Goal: Information Seeking & Learning: Learn about a topic

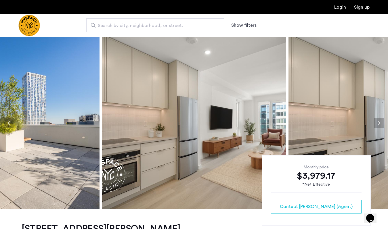
scroll to position [190, 0]
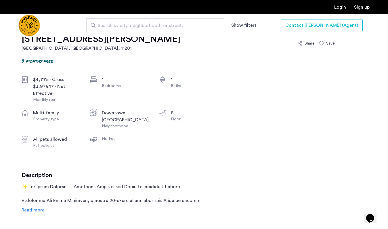
click at [37, 30] on img "Cazamio Logo" at bounding box center [29, 26] width 22 height 22
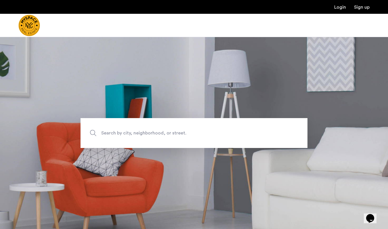
click at [134, 132] on span "Search by city, neighborhood, or street." at bounding box center [180, 133] width 159 height 8
click at [134, 132] on input "Search by city, neighborhood, or street." at bounding box center [194, 133] width 227 height 30
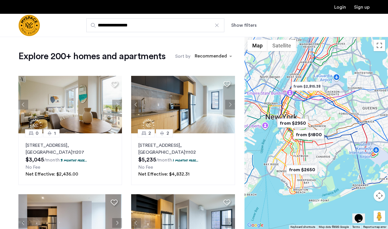
click at [276, 133] on div at bounding box center [316, 133] width 144 height 192
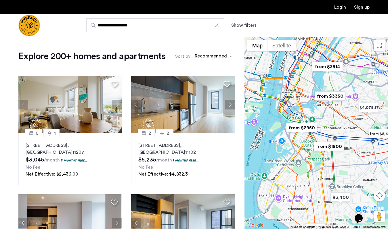
click at [295, 135] on div at bounding box center [316, 133] width 144 height 192
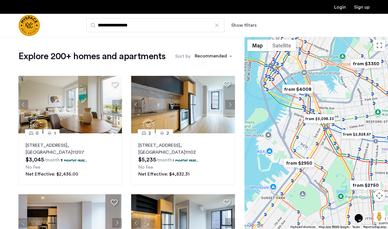
click at [301, 143] on div at bounding box center [316, 133] width 144 height 192
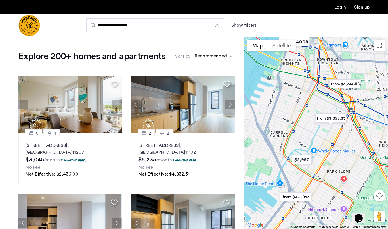
click at [295, 129] on div at bounding box center [316, 133] width 144 height 192
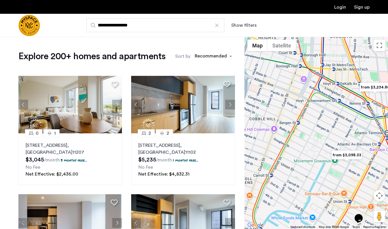
drag, startPoint x: 315, startPoint y: 97, endPoint x: 295, endPoint y: 140, distance: 47.6
click at [295, 140] on div at bounding box center [316, 133] width 144 height 192
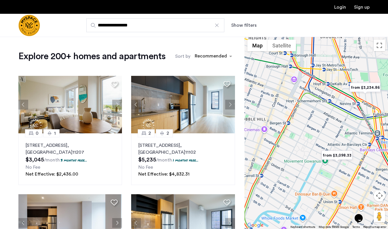
drag, startPoint x: 328, startPoint y: 129, endPoint x: 299, endPoint y: 132, distance: 30.1
click at [299, 132] on div at bounding box center [316, 133] width 144 height 192
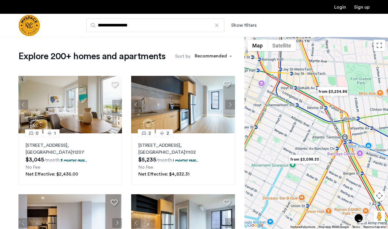
click at [309, 161] on img "from $3,098.33" at bounding box center [304, 159] width 35 height 13
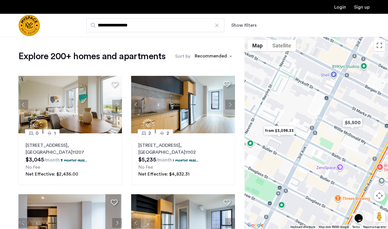
click at [284, 127] on img "from $3,098.33" at bounding box center [278, 130] width 35 height 13
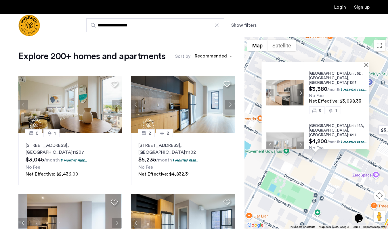
click at [285, 91] on img at bounding box center [285, 92] width 38 height 25
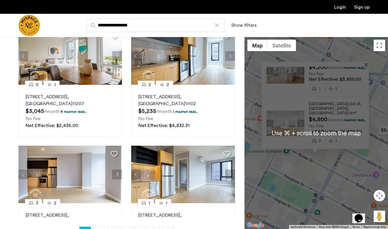
scroll to position [14, 0]
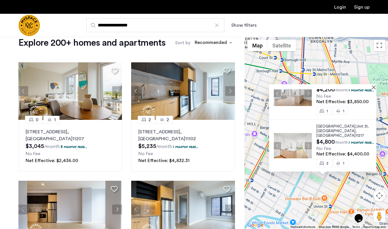
click at [374, 89] on div at bounding box center [322, 86] width 107 height 5
click at [373, 86] on button "Close" at bounding box center [375, 87] width 4 height 4
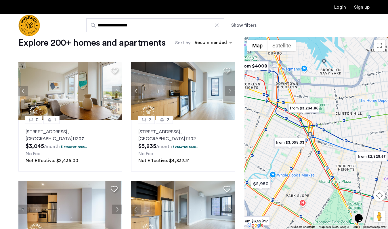
drag, startPoint x: 361, startPoint y: 103, endPoint x: 316, endPoint y: 121, distance: 48.4
click at [315, 121] on div at bounding box center [316, 133] width 144 height 192
click at [308, 110] on img "from $3,234.86" at bounding box center [303, 108] width 35 height 13
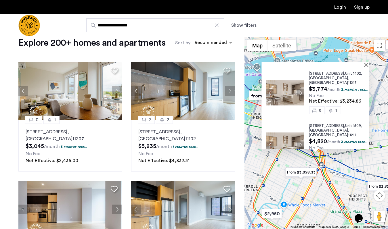
click at [298, 95] on button "Next apartment" at bounding box center [300, 92] width 7 height 7
click at [286, 94] on img at bounding box center [285, 92] width 38 height 25
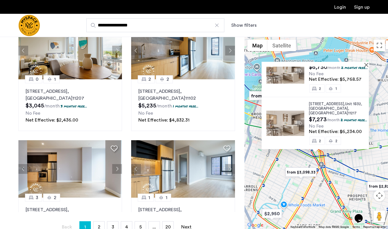
scroll to position [58, 0]
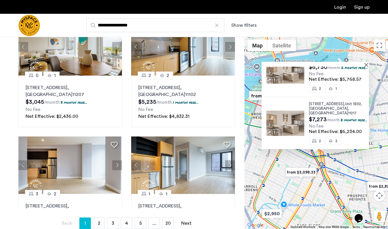
click at [364, 62] on div at bounding box center [313, 64] width 103 height 5
click at [365, 64] on div at bounding box center [315, 64] width 107 height 5
click at [341, 168] on div "20 Rockwell Place, Unit 1402, Brooklyn , NY 11217 $3,774 /month 2 months free..…" at bounding box center [316, 133] width 144 height 192
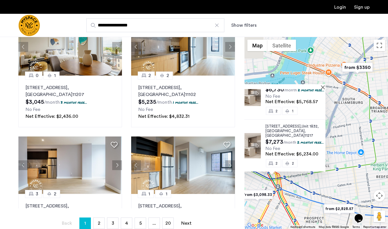
drag, startPoint x: 343, startPoint y: 167, endPoint x: 293, endPoint y: 192, distance: 56.1
click at [293, 192] on div "20 Rockwell Place, Unit 1402, Brooklyn , NY 11217 $3,774 /month 2 months free..…" at bounding box center [316, 133] width 144 height 192
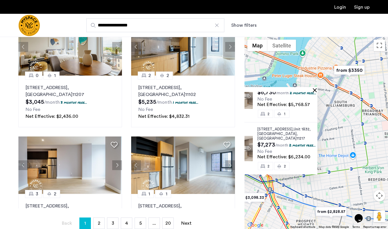
click at [315, 89] on button "Close" at bounding box center [316, 90] width 4 height 4
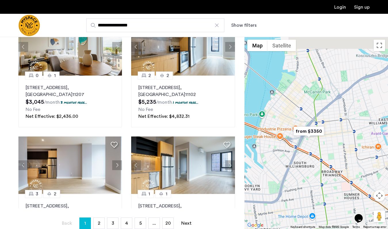
drag, startPoint x: 339, startPoint y: 87, endPoint x: 297, endPoint y: 149, distance: 74.1
click at [298, 149] on div at bounding box center [316, 133] width 144 height 192
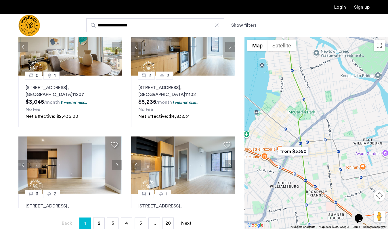
drag, startPoint x: 337, startPoint y: 90, endPoint x: 321, endPoint y: 111, distance: 25.7
click at [321, 111] on div at bounding box center [316, 133] width 144 height 192
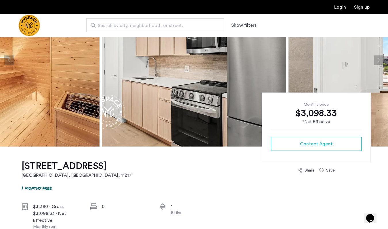
scroll to position [130, 0]
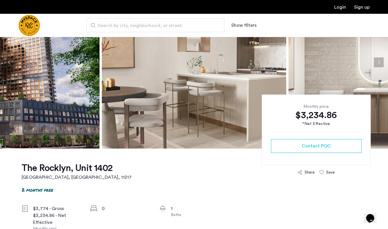
scroll to position [145, 0]
